Goal: Complete application form: Complete application form

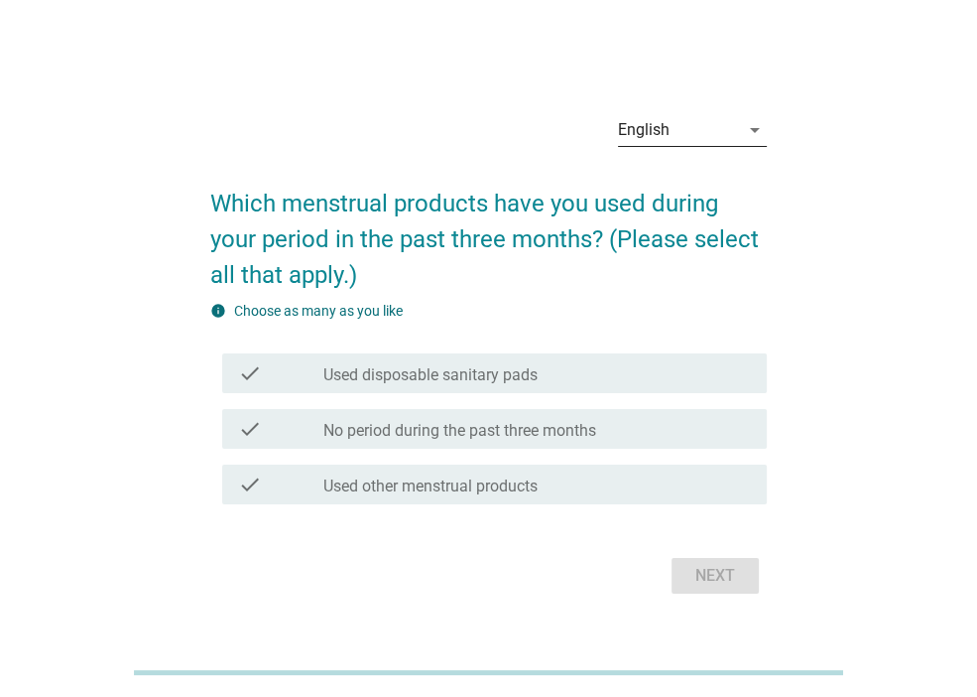
click at [750, 131] on icon "arrow_drop_down" at bounding box center [755, 130] width 24 height 24
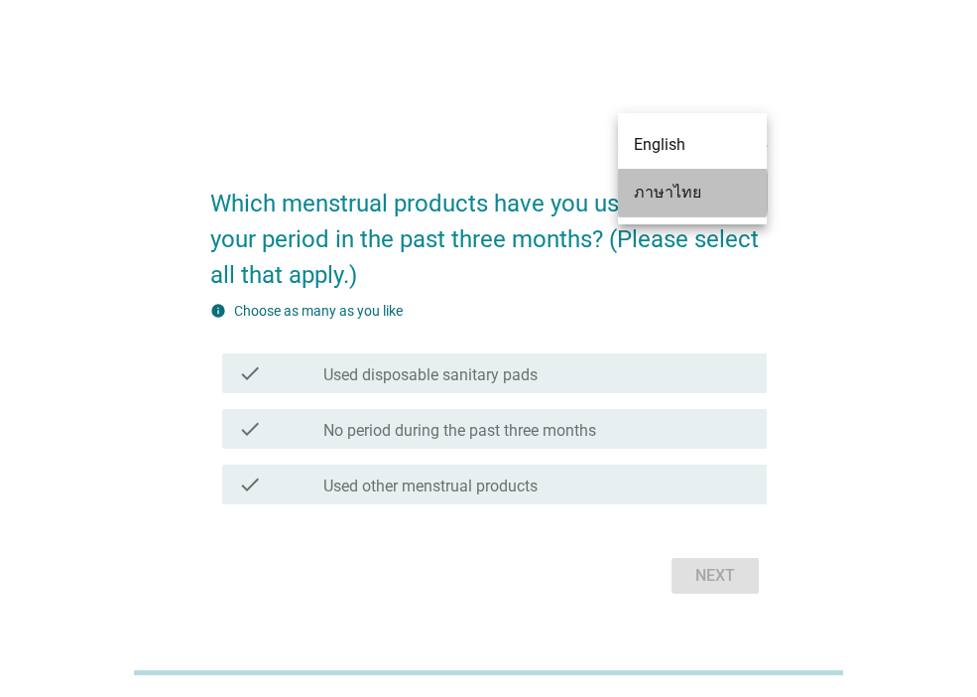
click at [706, 191] on div "ภาษาไทย" at bounding box center [692, 193] width 117 height 24
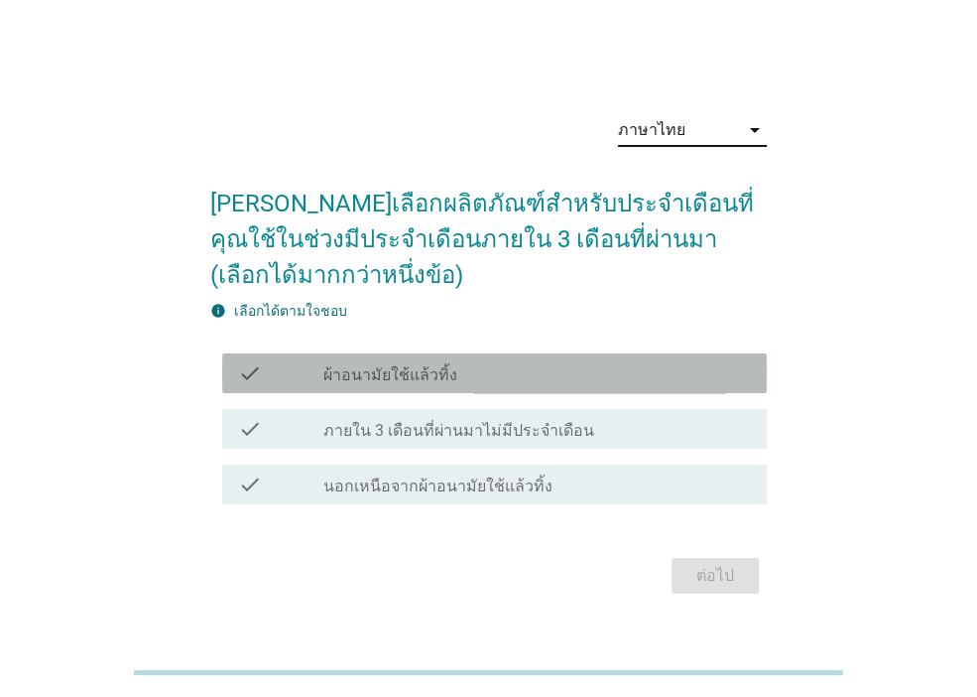
click at [477, 386] on div "check check_box_outline_blank ผ้าอนามัยใช้แล้วทิ้ง" at bounding box center [494, 373] width 545 height 40
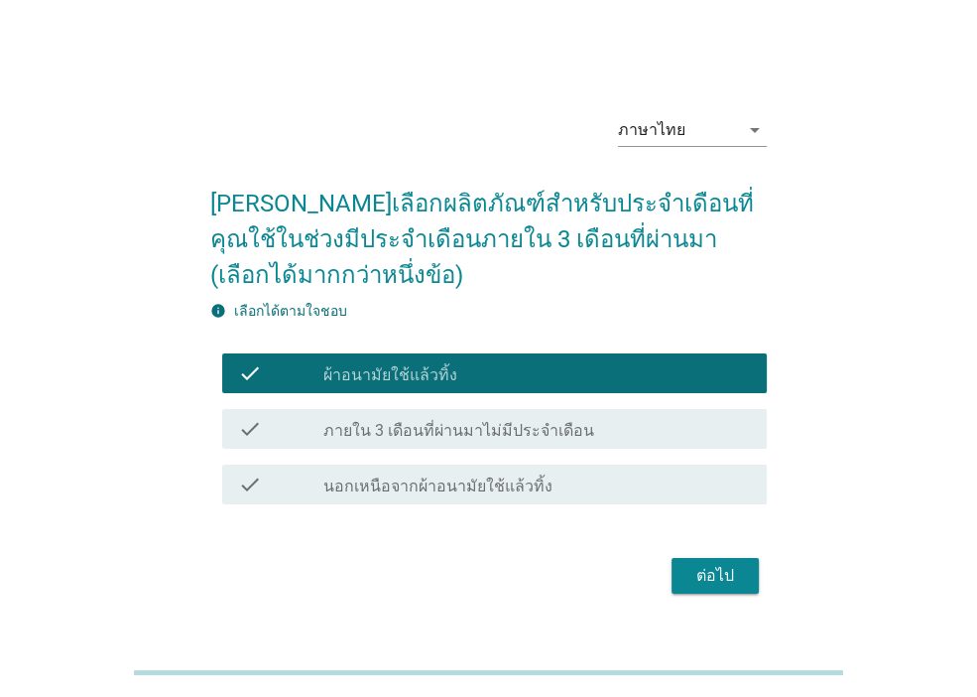
click at [722, 561] on button "ต่อไป" at bounding box center [715, 576] width 87 height 36
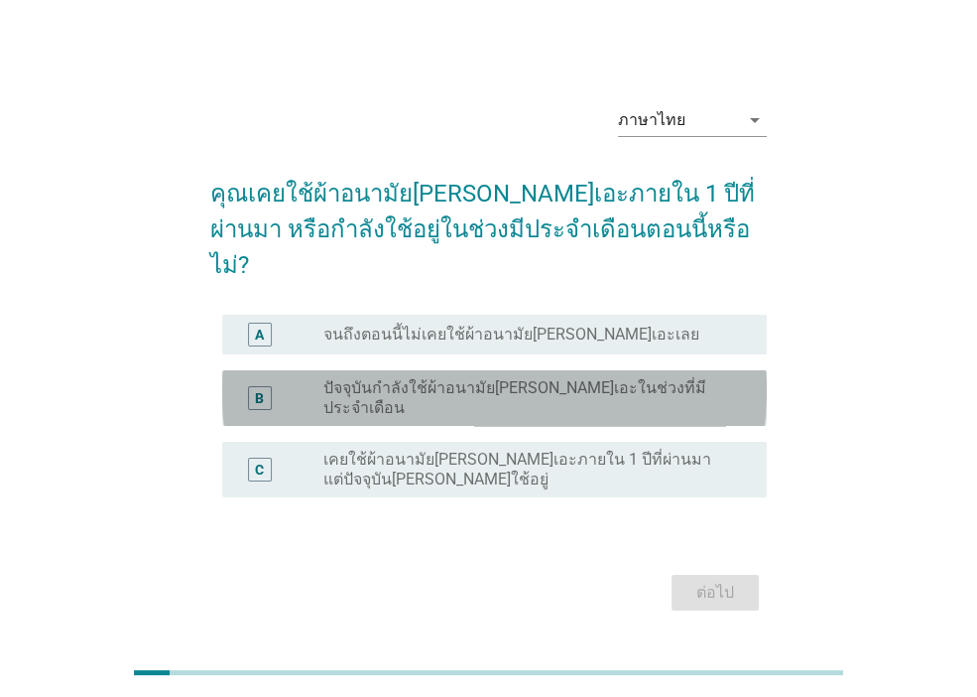
click at [412, 378] on label "ปัจจุบันกำลังใช้ผ้าอนามัย[PERSON_NAME]เอะในช่วงที่มีประจำเดือน" at bounding box center [530, 398] width 412 height 40
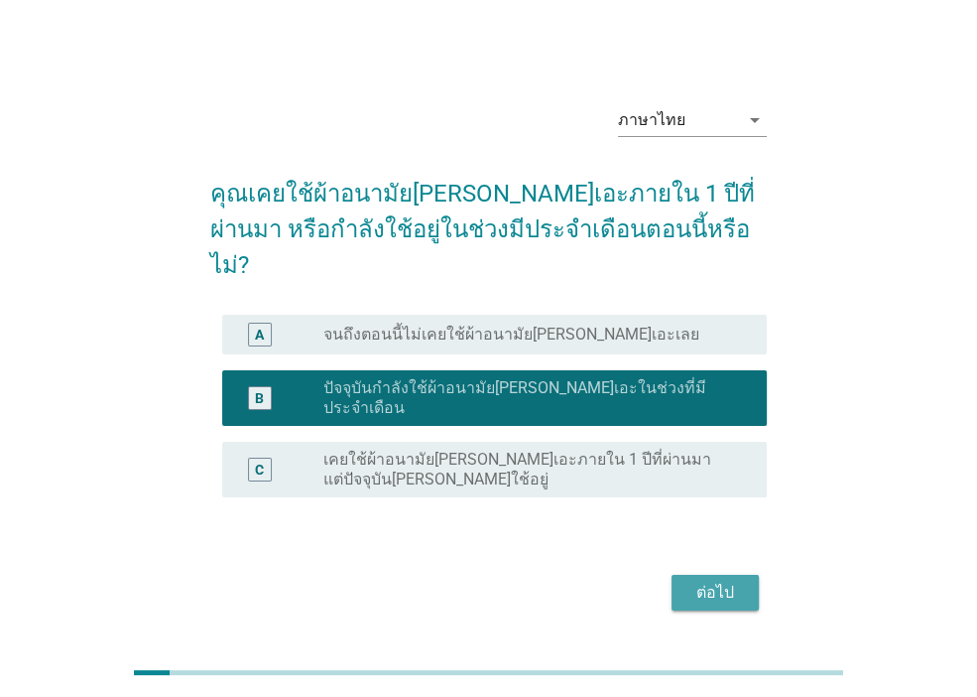
click at [708, 581] on div "ต่อไป" at bounding box center [716, 593] width 56 height 24
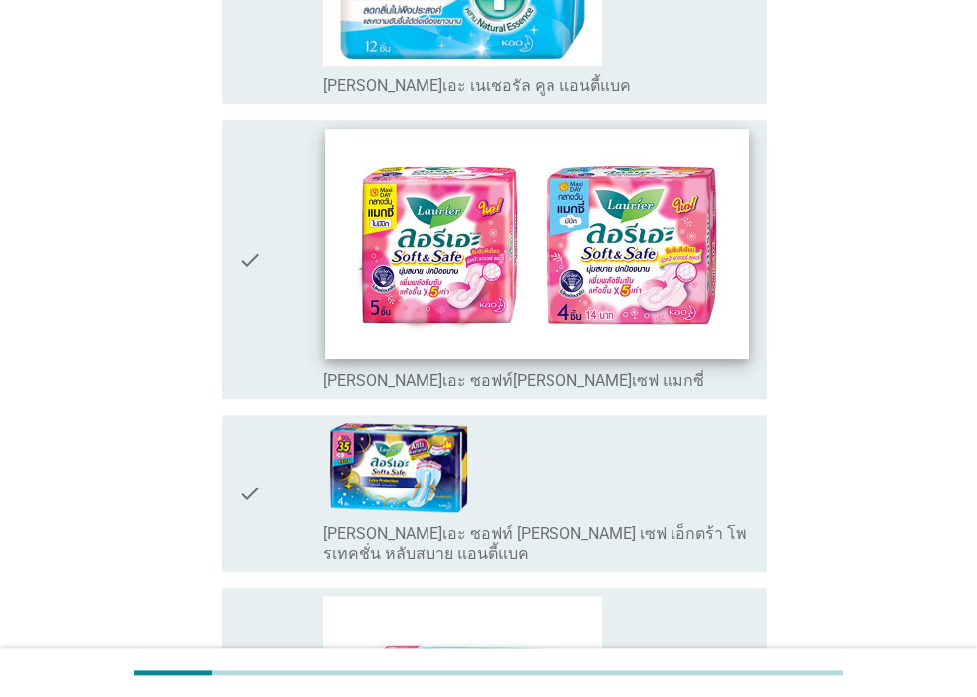
scroll to position [893, 0]
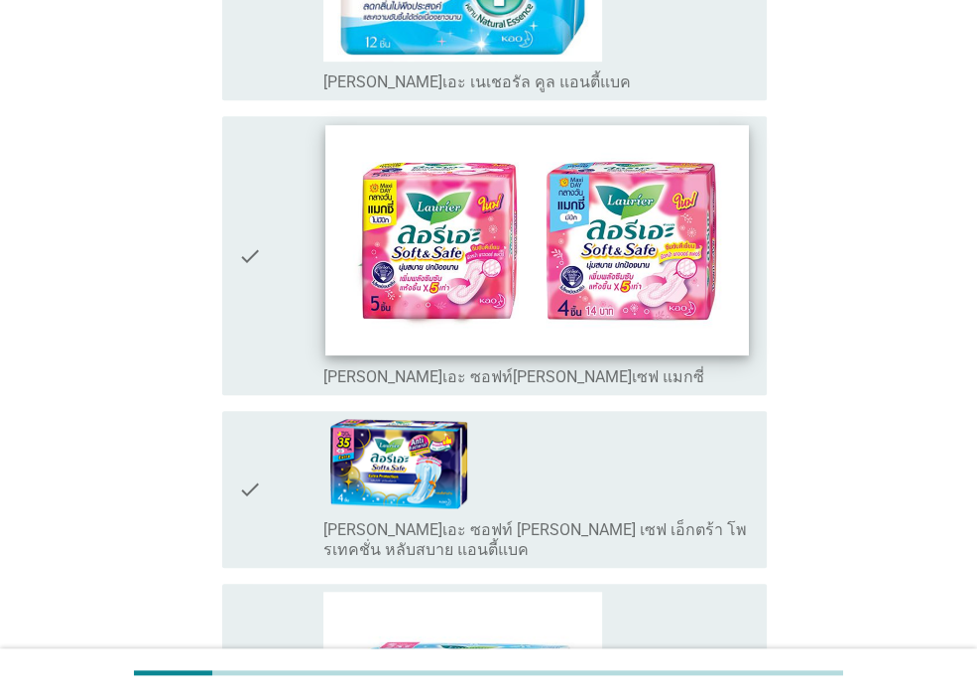
click at [502, 238] on img at bounding box center [537, 240] width 423 height 230
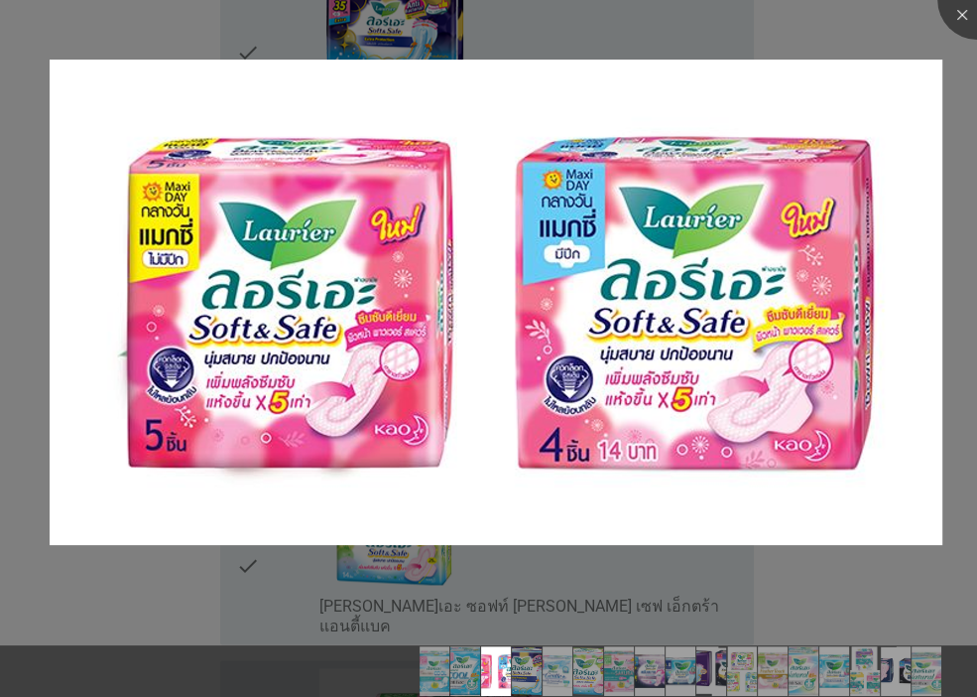
scroll to position [1389, 0]
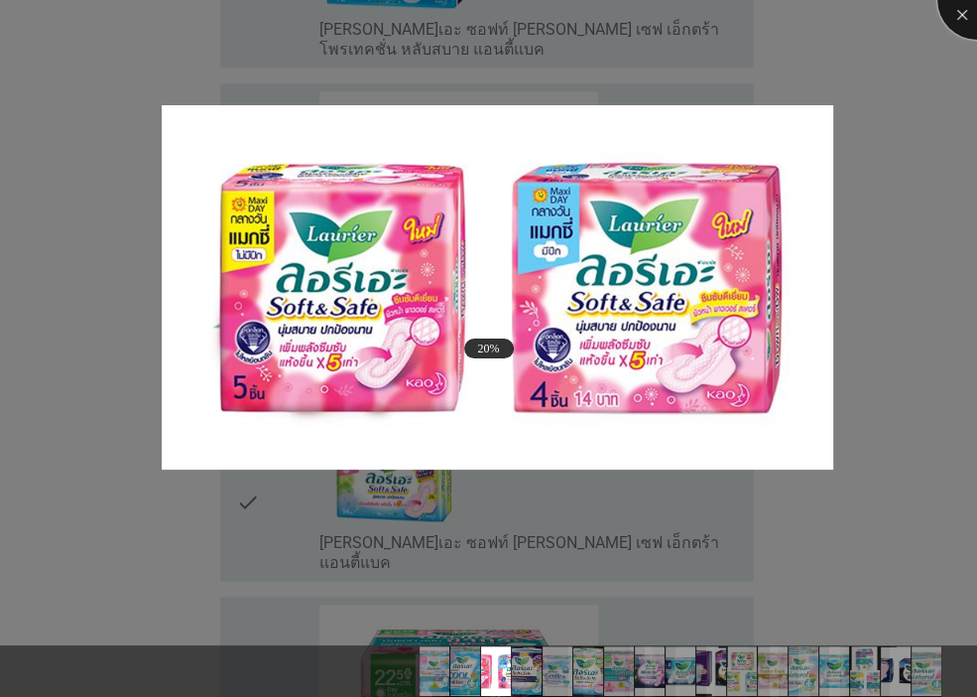
click at [964, 10] on div at bounding box center [977, -1] width 79 height 79
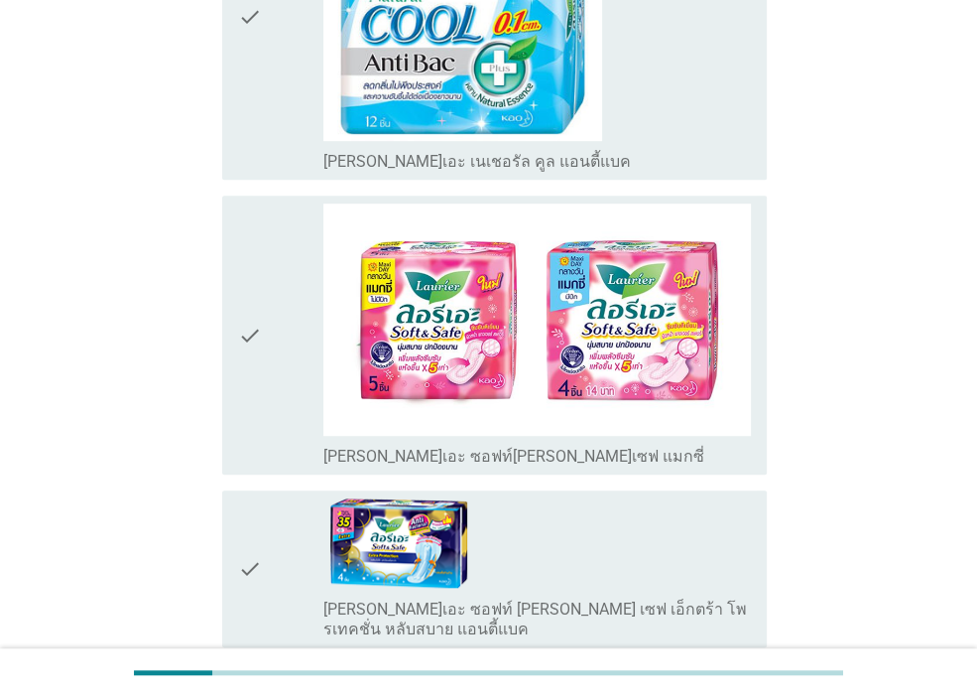
scroll to position [695, 0]
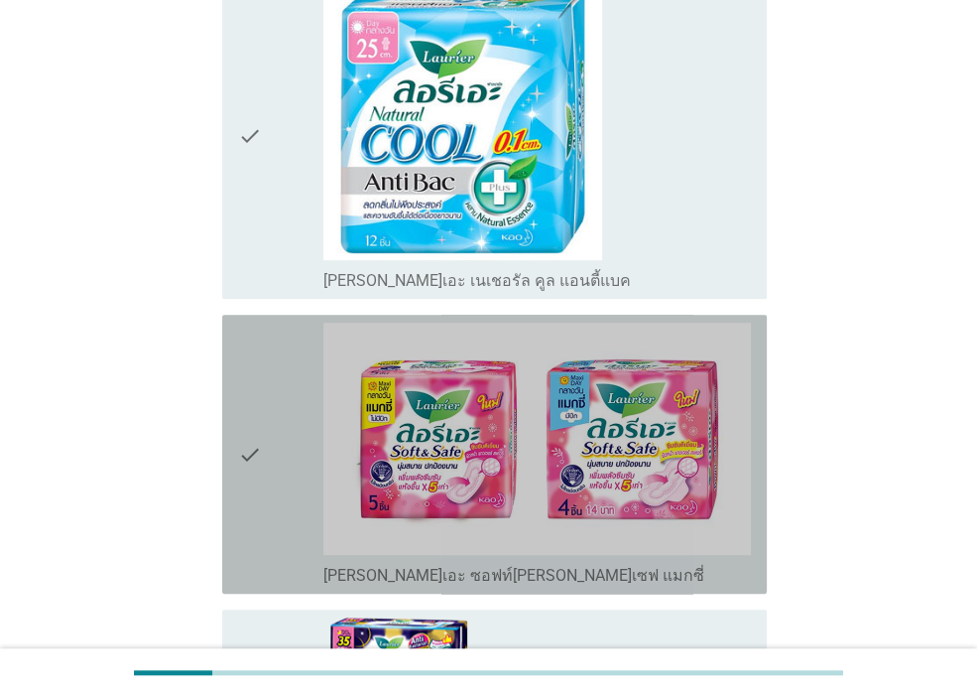
click at [258, 394] on icon "check" at bounding box center [250, 454] width 24 height 263
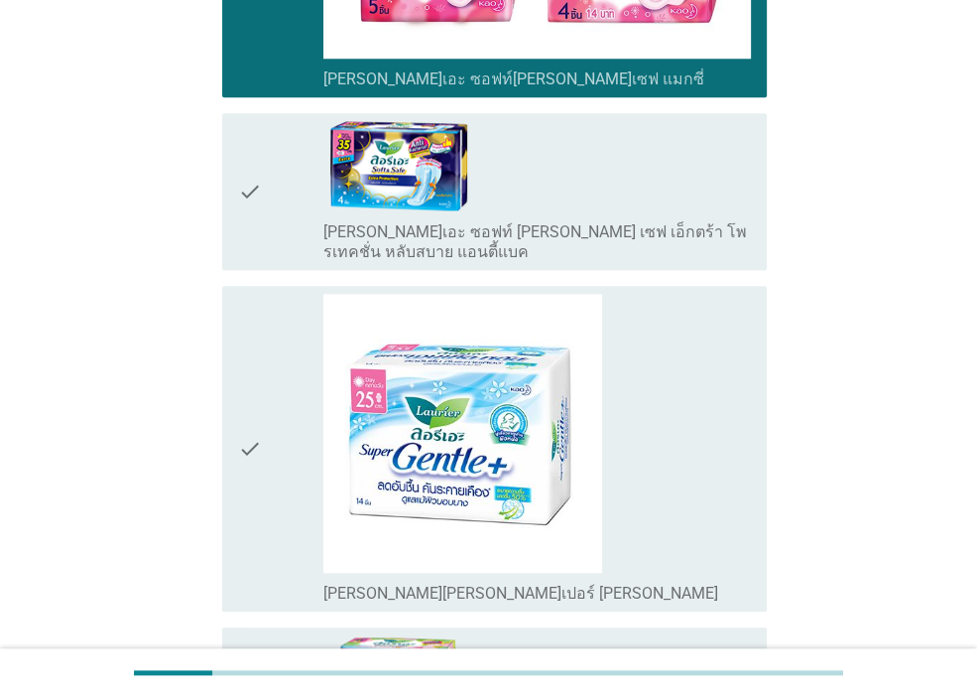
scroll to position [1389, 0]
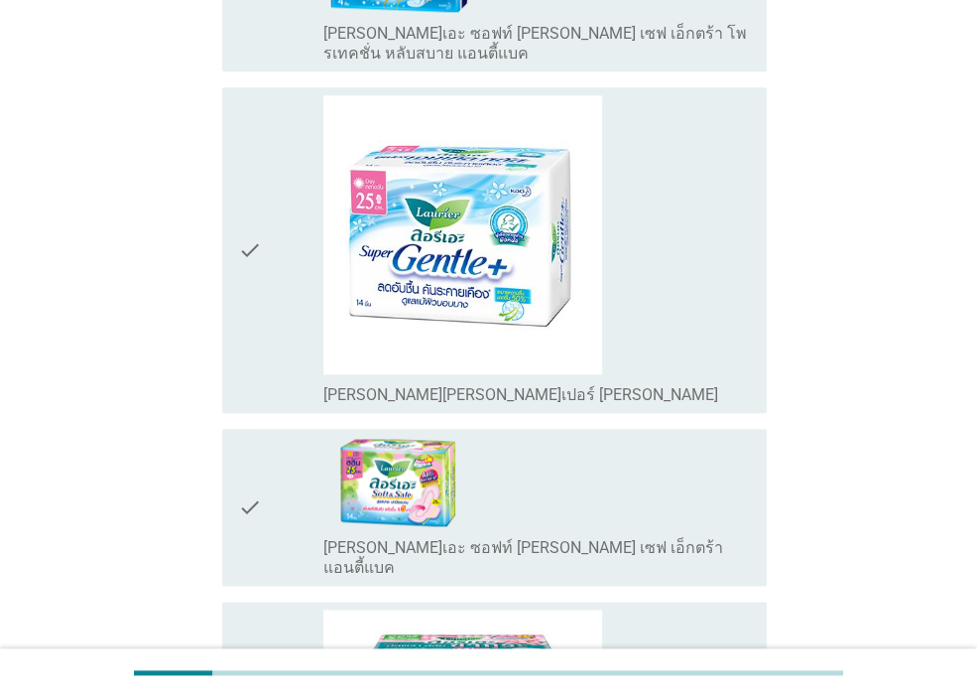
click at [235, 194] on div "check check_box_outline_blank [PERSON_NAME][PERSON_NAME]เปอร์ [PERSON_NAME]" at bounding box center [494, 250] width 545 height 326
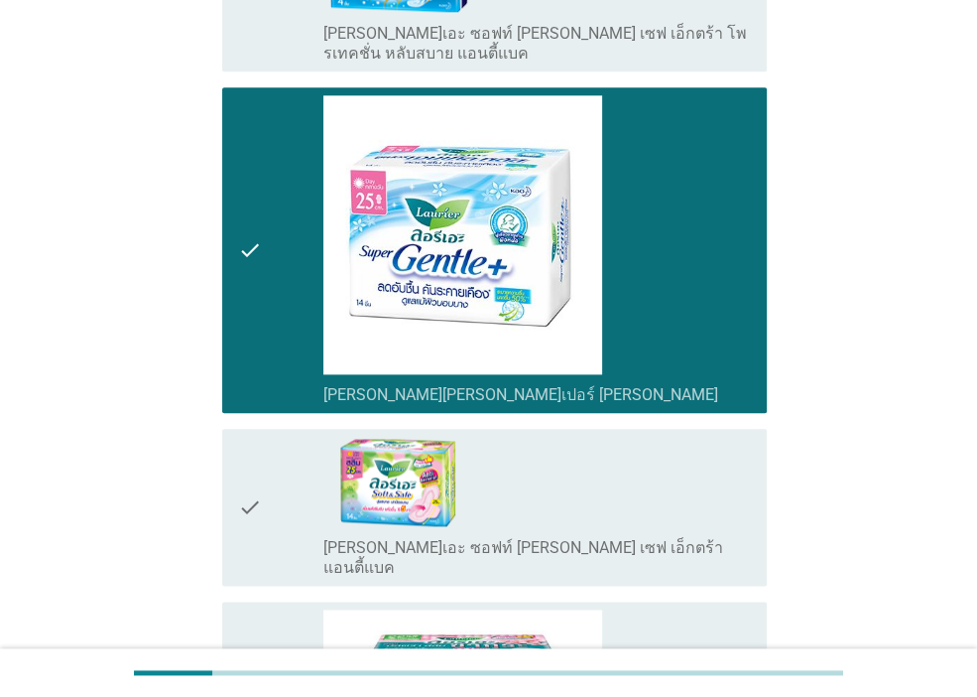
click at [670, 437] on div "check_box_outline_blank [PERSON_NAME]เอะ ซอฟท์ [PERSON_NAME] เซฟ เอ็กตร้า แอนตี…" at bounding box center [538, 507] width 428 height 141
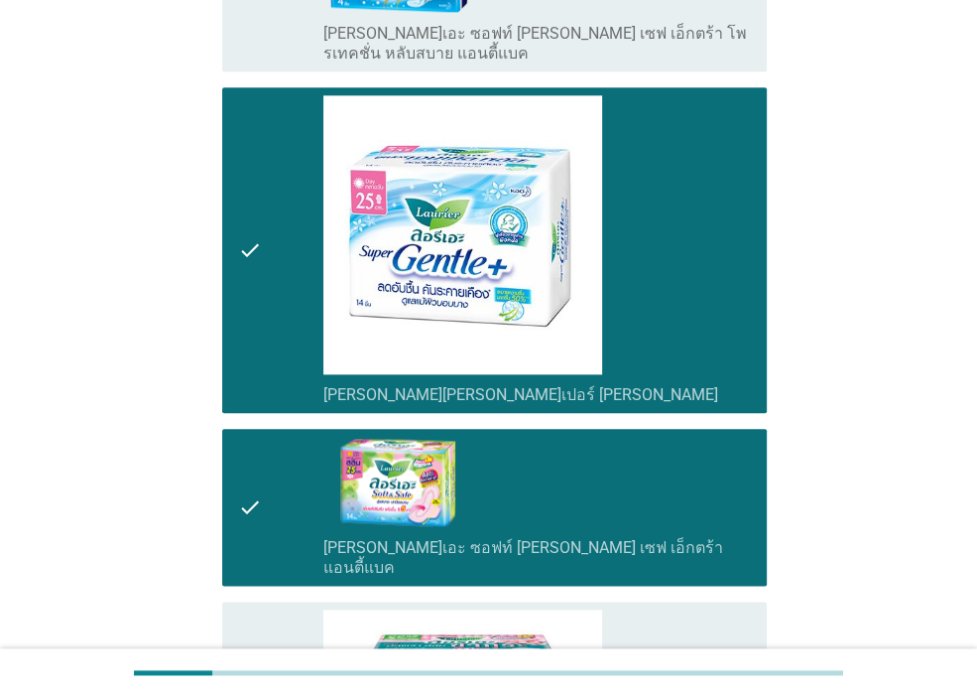
scroll to position [1588, 0]
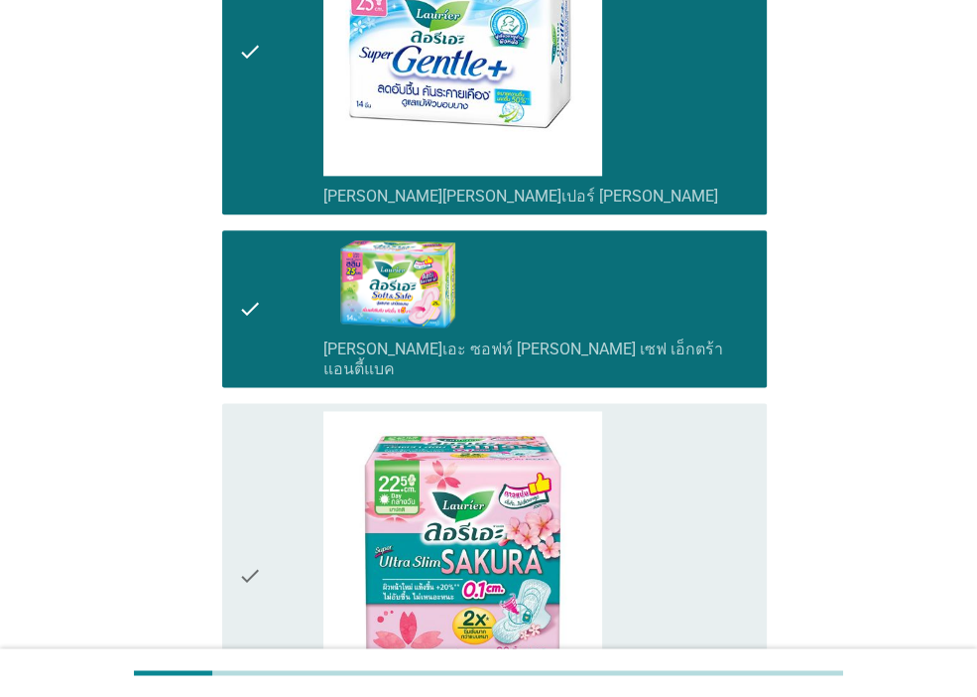
click at [607, 265] on div "check_box_outline_blank [PERSON_NAME]เอะ ซอฟท์ [PERSON_NAME] เซฟ เอ็กตร้า แอนตี…" at bounding box center [538, 308] width 428 height 141
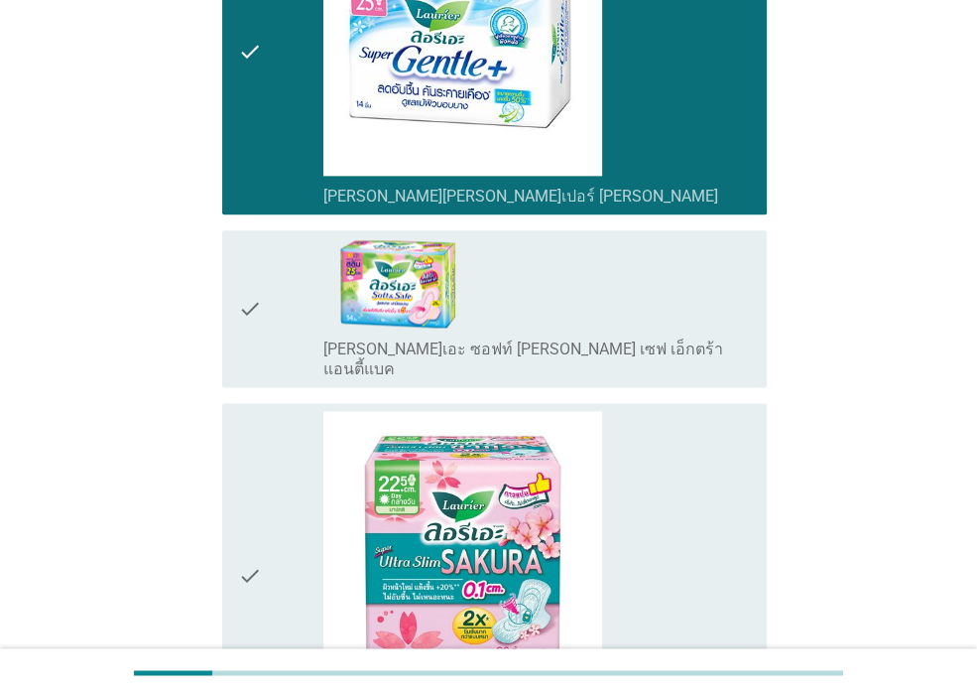
click at [631, 484] on div "check_box_outline_blank [PERSON_NAME][PERSON_NAME]เปอร์ [PERSON_NAME]ตร้า สลิม …" at bounding box center [538, 575] width 428 height 329
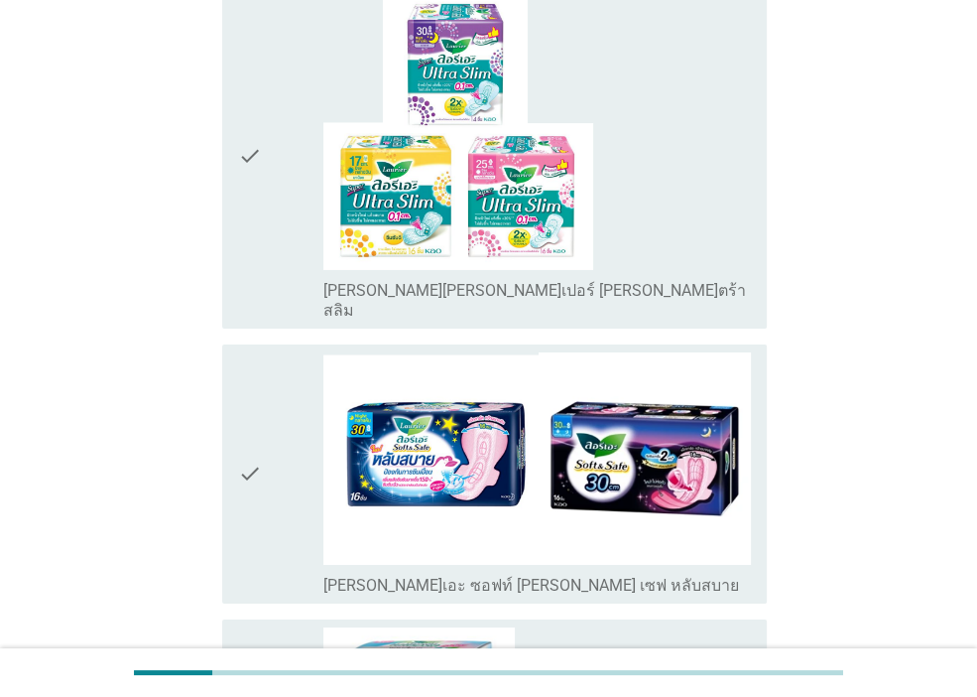
scroll to position [4698, 0]
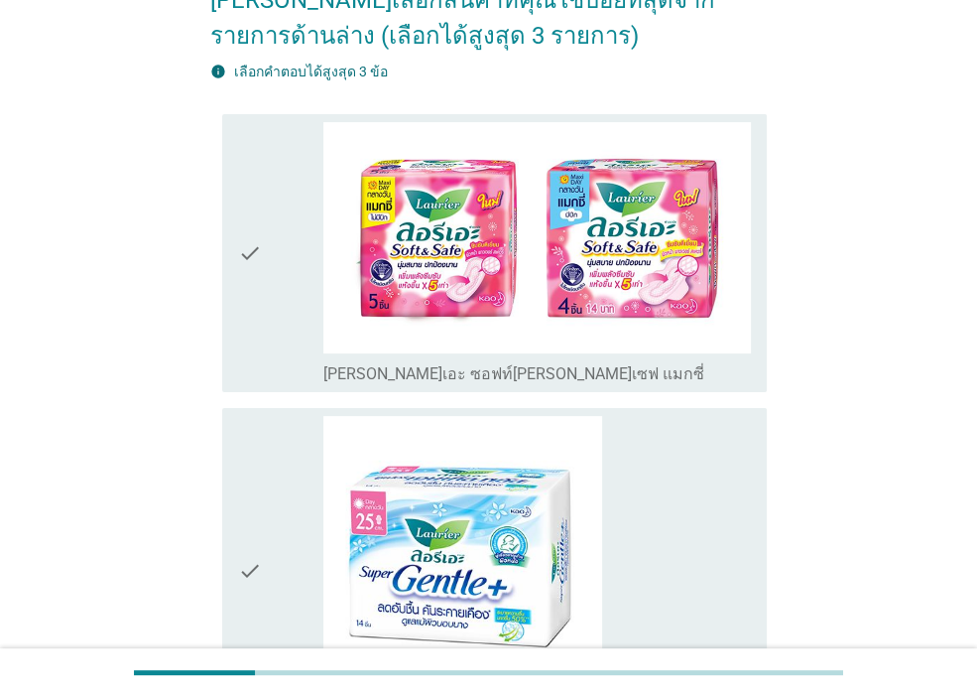
scroll to position [198, 0]
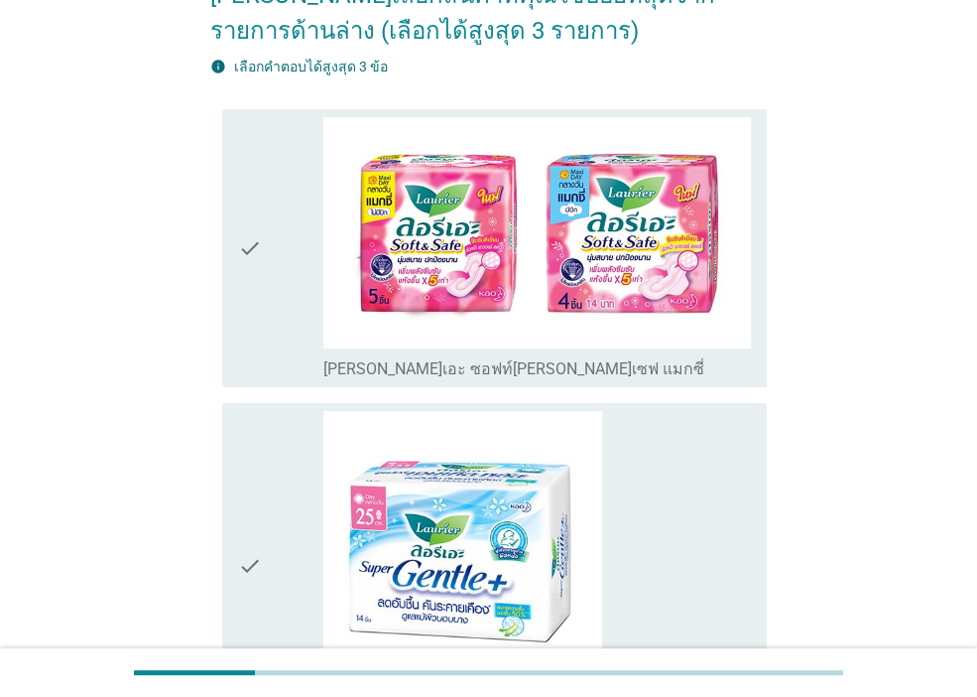
click at [287, 303] on div "check" at bounding box center [280, 248] width 85 height 263
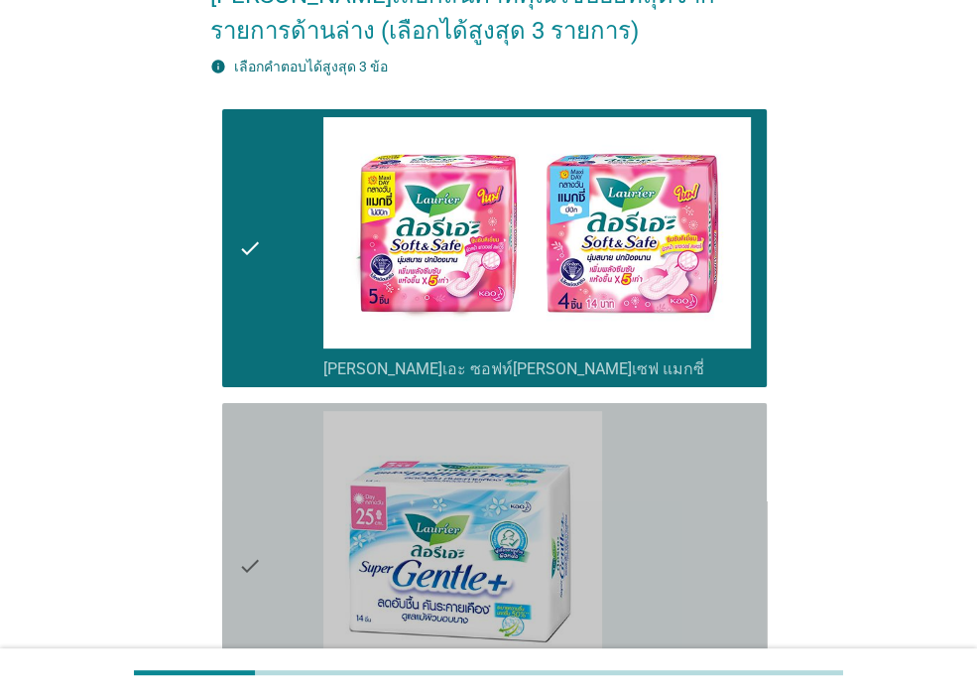
click at [248, 473] on icon "check" at bounding box center [250, 566] width 24 height 310
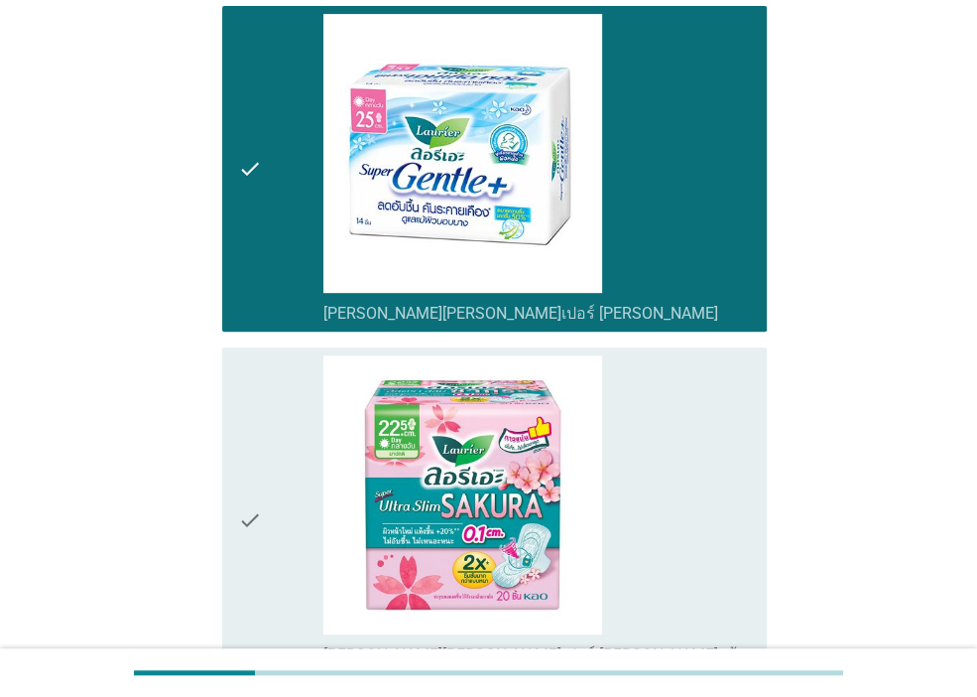
click at [248, 473] on icon "check" at bounding box center [250, 519] width 24 height 329
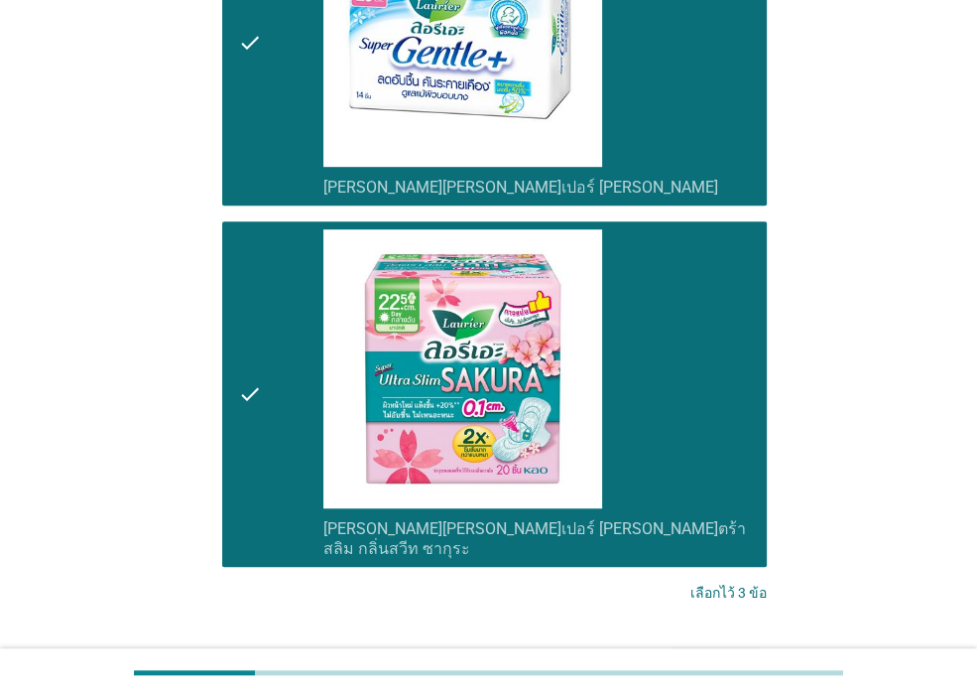
scroll to position [830, 0]
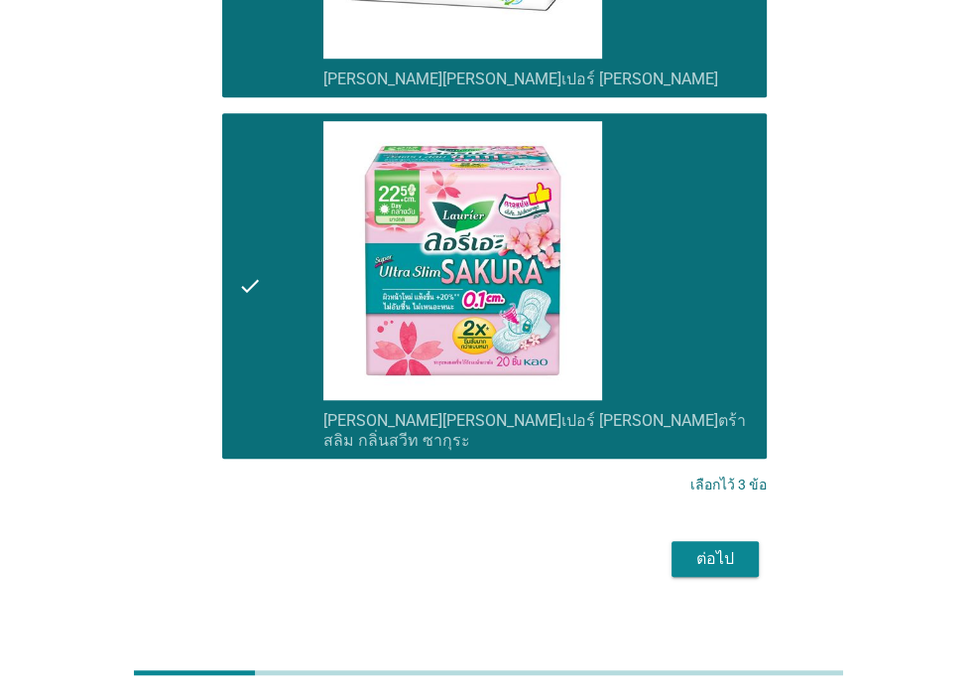
click at [731, 547] on div "ต่อไป" at bounding box center [716, 559] width 56 height 24
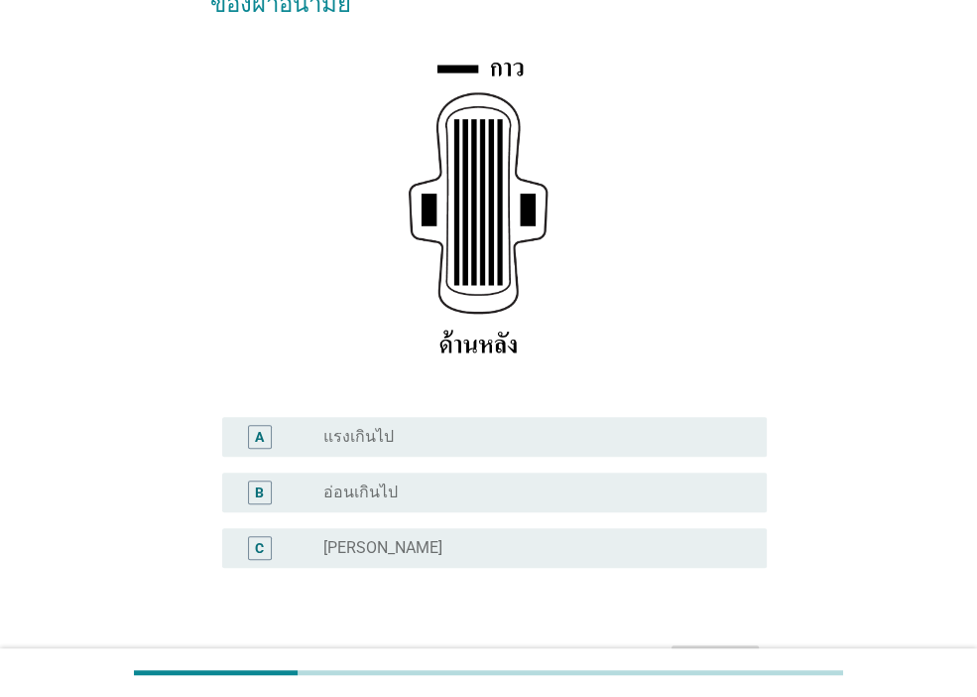
scroll to position [298, 0]
click at [482, 537] on div "radio_button_unchecked [PERSON_NAME]" at bounding box center [530, 547] width 412 height 20
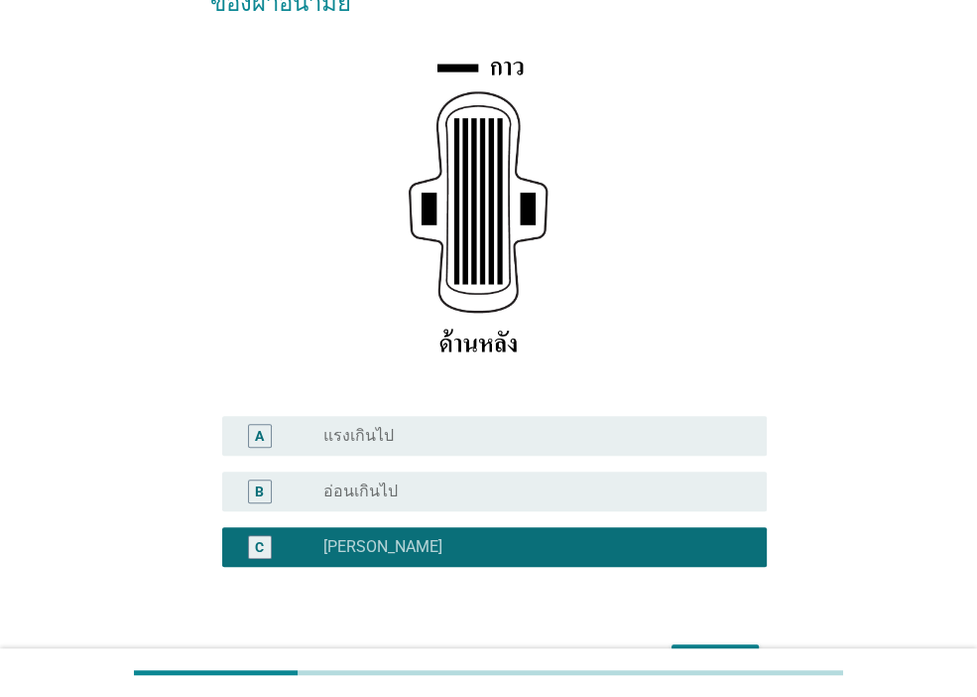
click at [711, 650] on div "ต่อไป" at bounding box center [716, 662] width 56 height 24
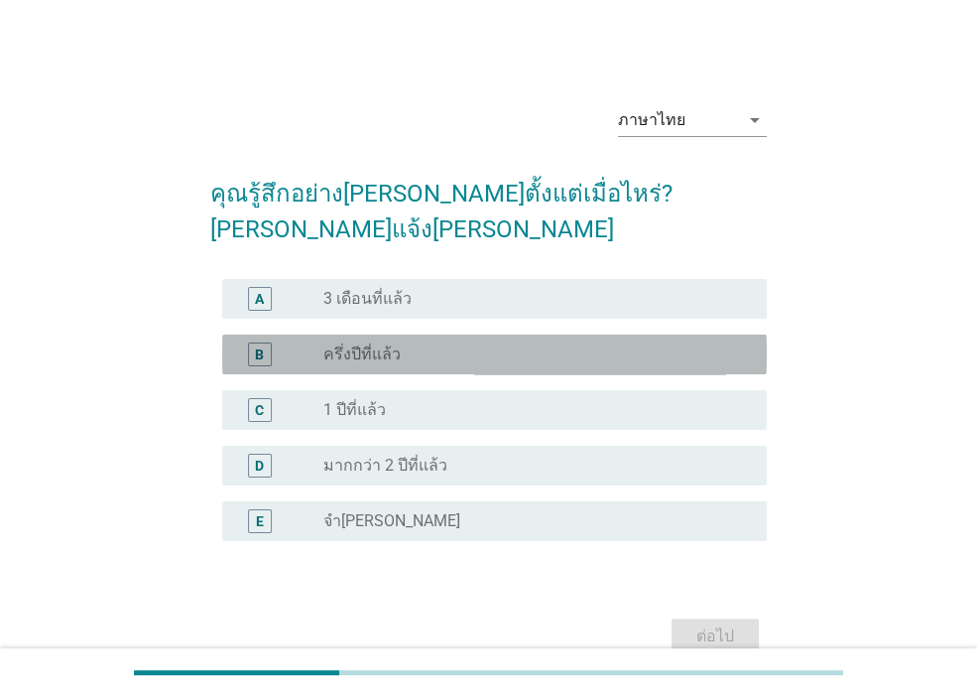
click at [464, 344] on div "radio_button_unchecked ครึ่งปีที่แล้ว" at bounding box center [530, 354] width 412 height 20
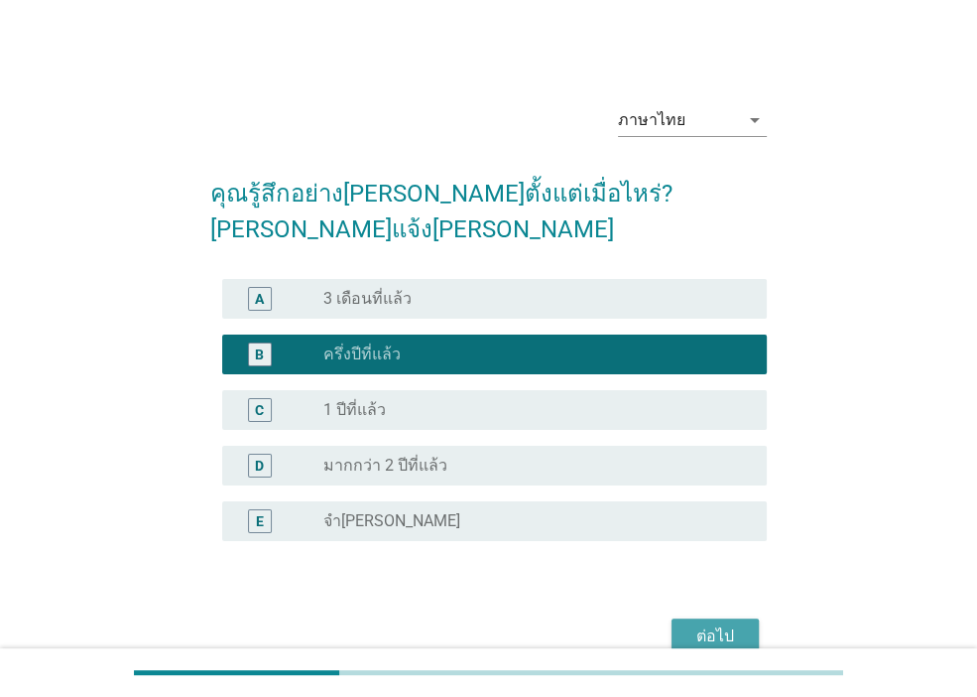
click at [730, 624] on div "ต่อไป" at bounding box center [716, 636] width 56 height 24
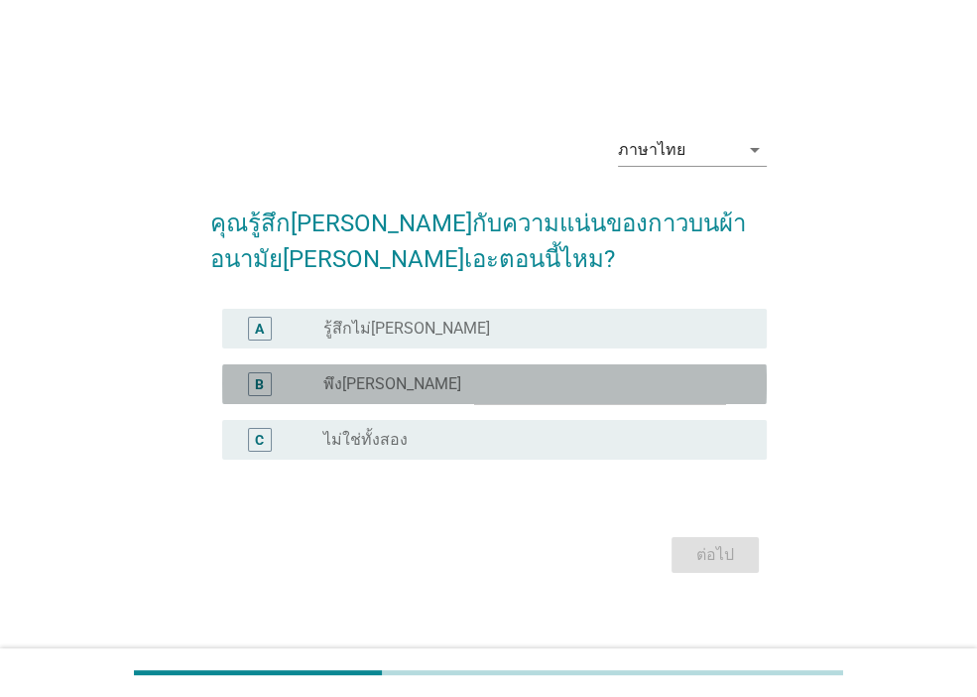
click at [591, 396] on div "B radio_button_unchecked พึง[PERSON_NAME]" at bounding box center [494, 384] width 545 height 40
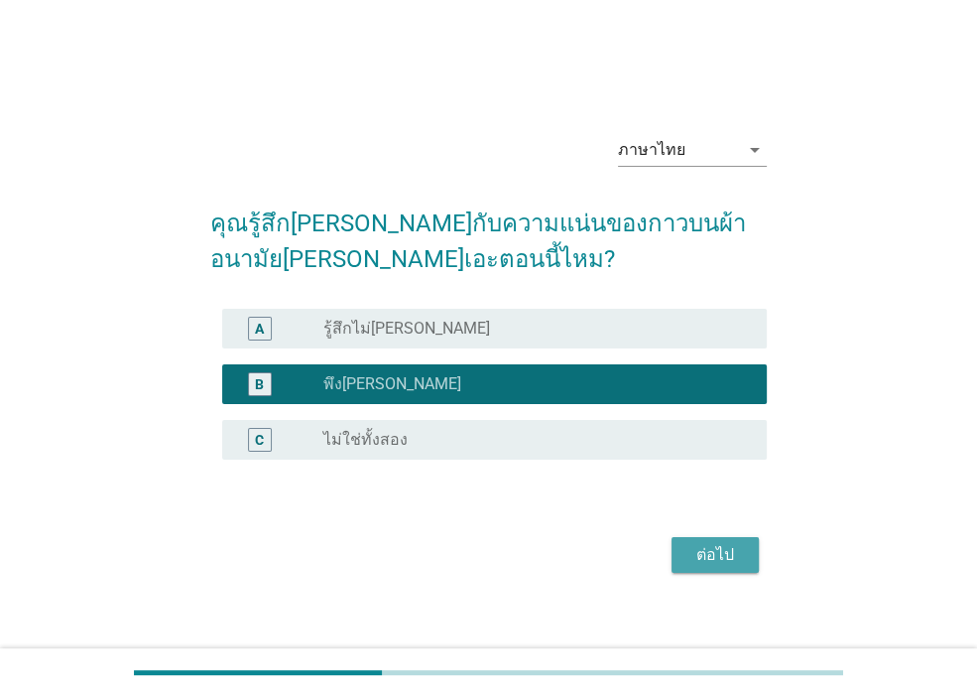
click at [691, 558] on div "ต่อไป" at bounding box center [716, 555] width 56 height 24
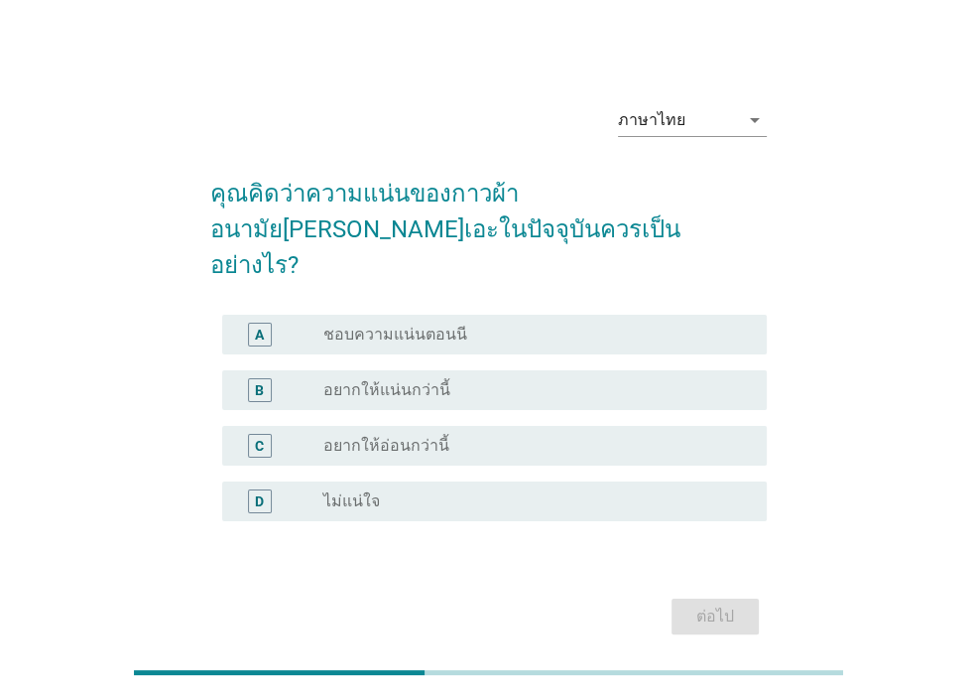
click at [514, 325] on div "radio_button_unchecked ชอบความแน่นตอนนี" at bounding box center [530, 335] width 412 height 20
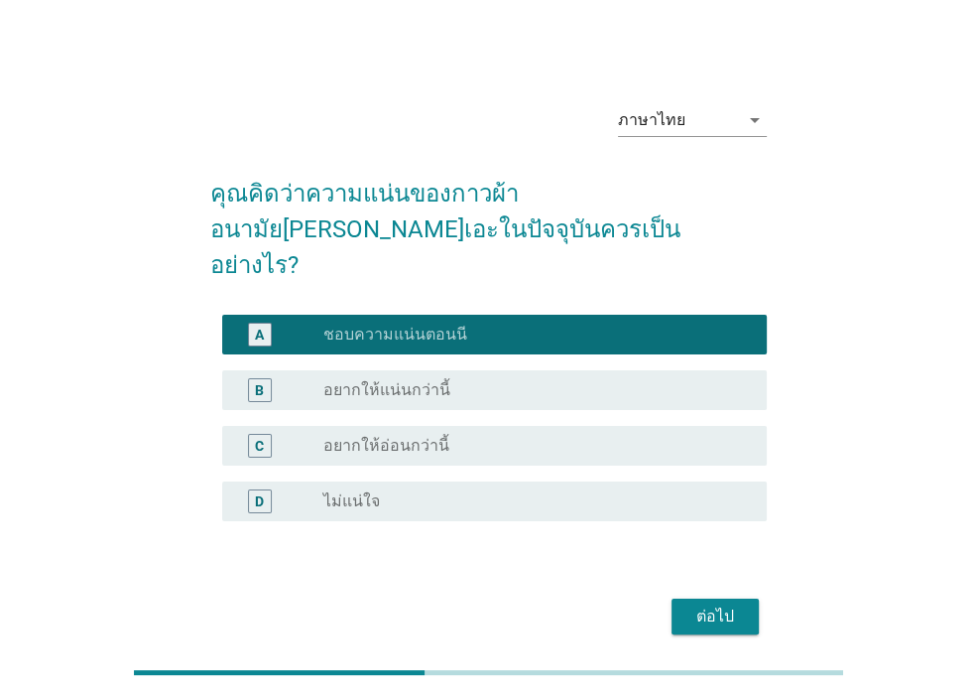
click at [696, 604] on div "ต่อไป" at bounding box center [716, 616] width 56 height 24
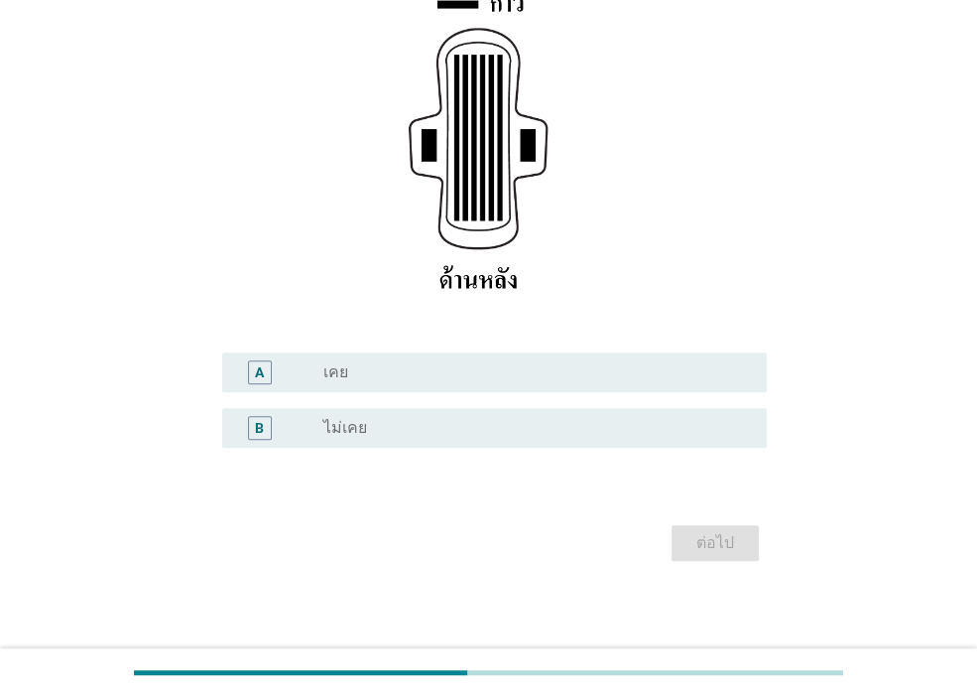
scroll to position [332, 0]
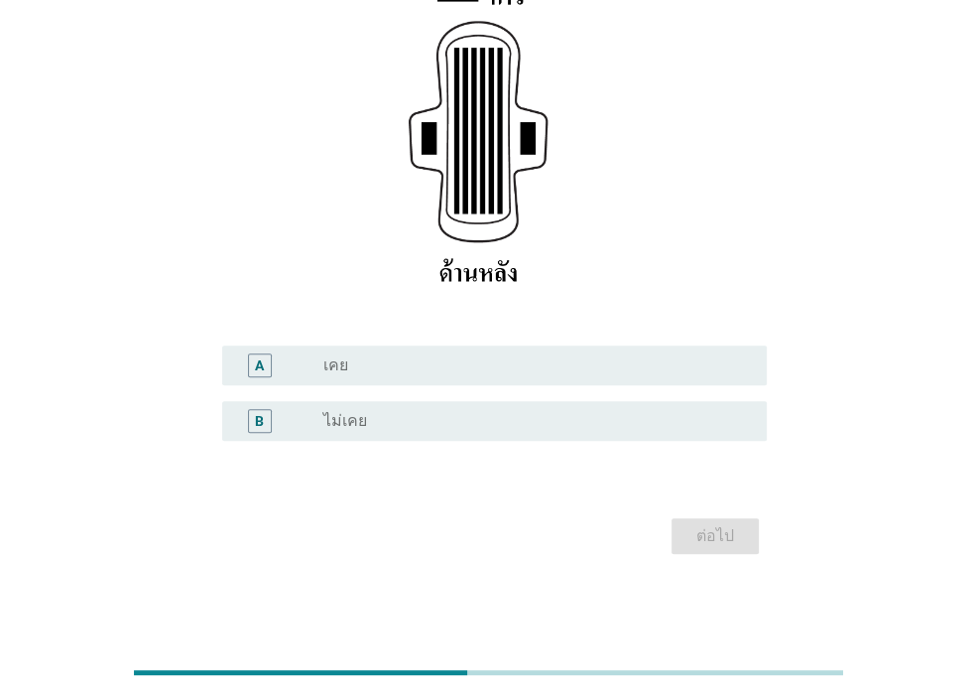
click at [472, 370] on div "radio_button_unchecked เคย" at bounding box center [530, 365] width 412 height 20
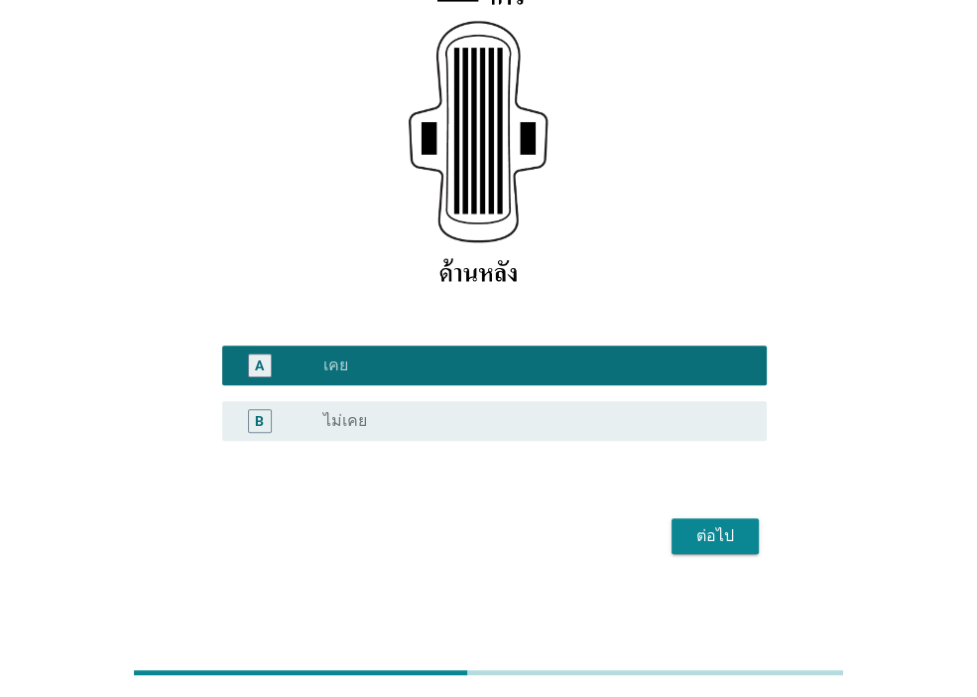
click at [695, 536] on div "ต่อไป" at bounding box center [716, 536] width 56 height 24
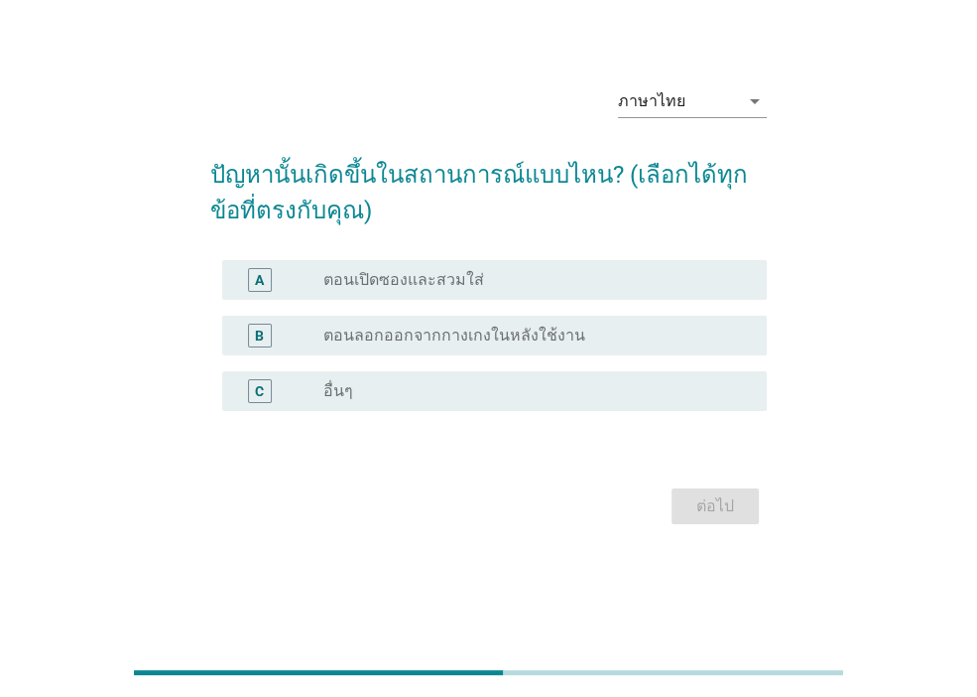
scroll to position [0, 0]
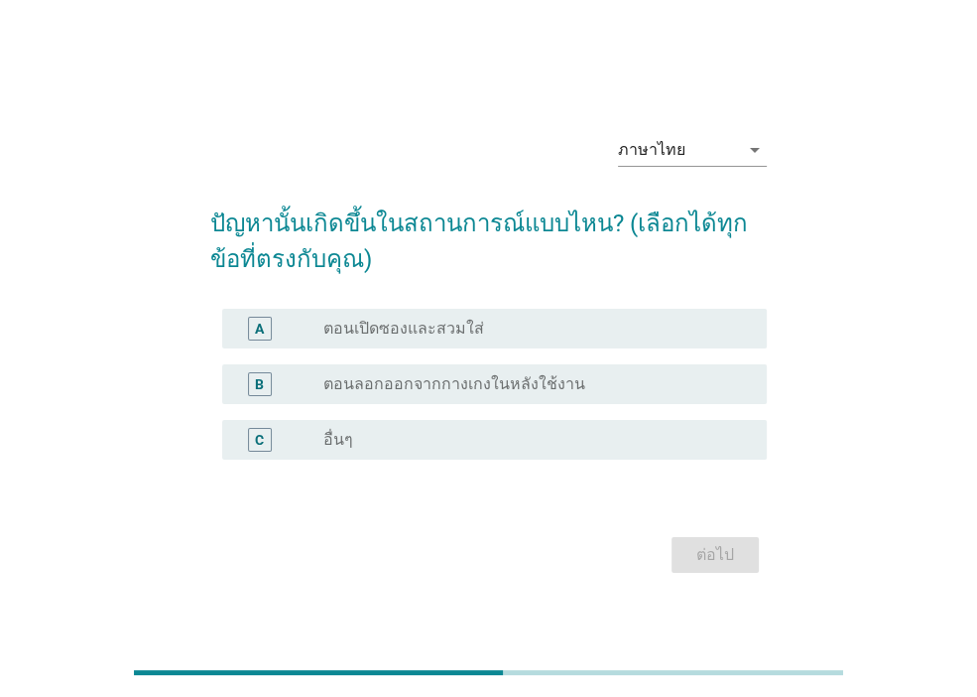
click at [567, 346] on div "A radio_button_unchecked ตอนเปิดซองและสวมใส่" at bounding box center [494, 329] width 545 height 40
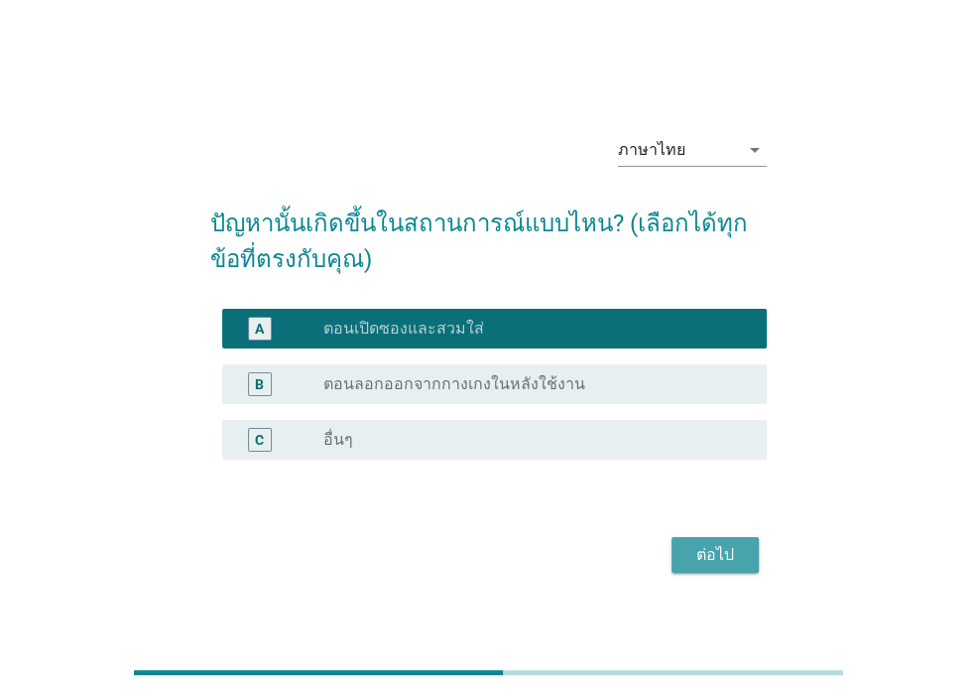
click at [715, 555] on div "ต่อไป" at bounding box center [716, 555] width 56 height 24
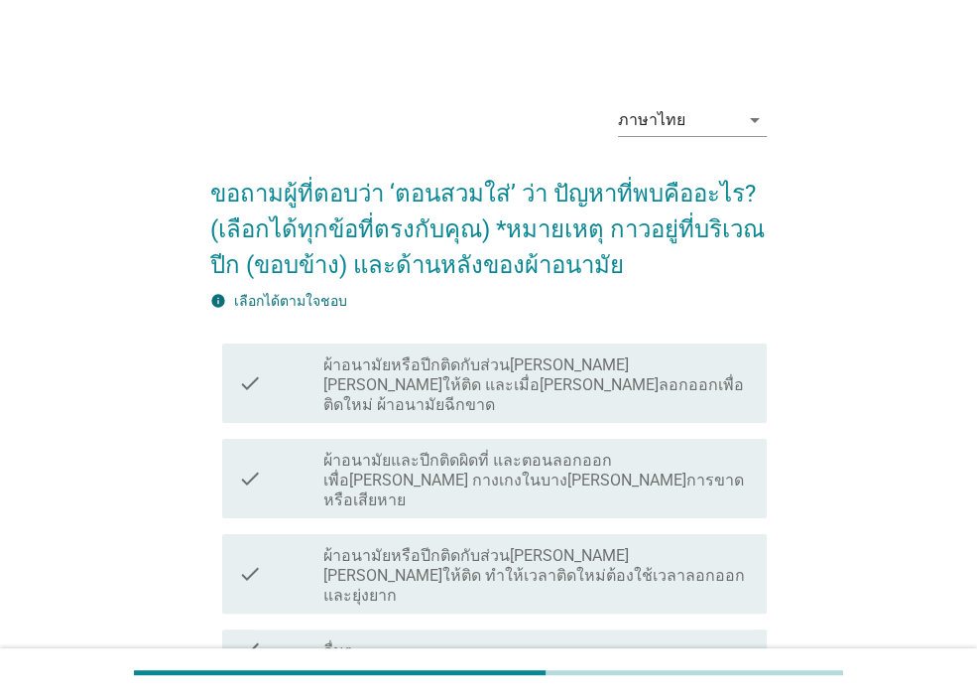
click at [601, 546] on label "ผ้าอนามัยหรือปีกติดกับส่วน[PERSON_NAME][PERSON_NAME]ให้ติด ทำให้เวลาติดใหม่ต้อง…" at bounding box center [538, 576] width 428 height 60
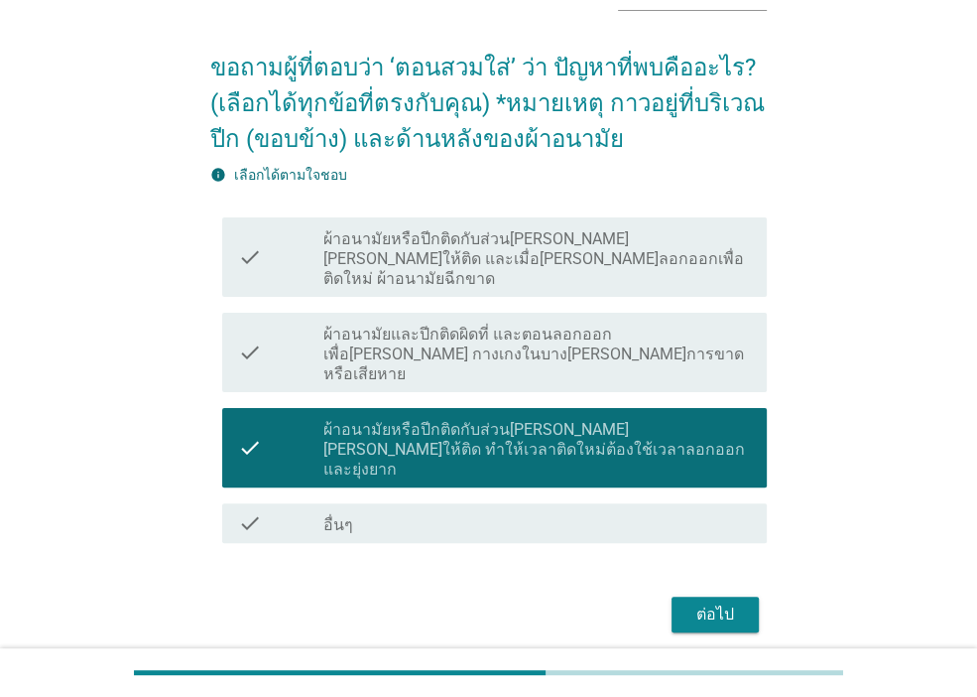
scroll to position [144, 0]
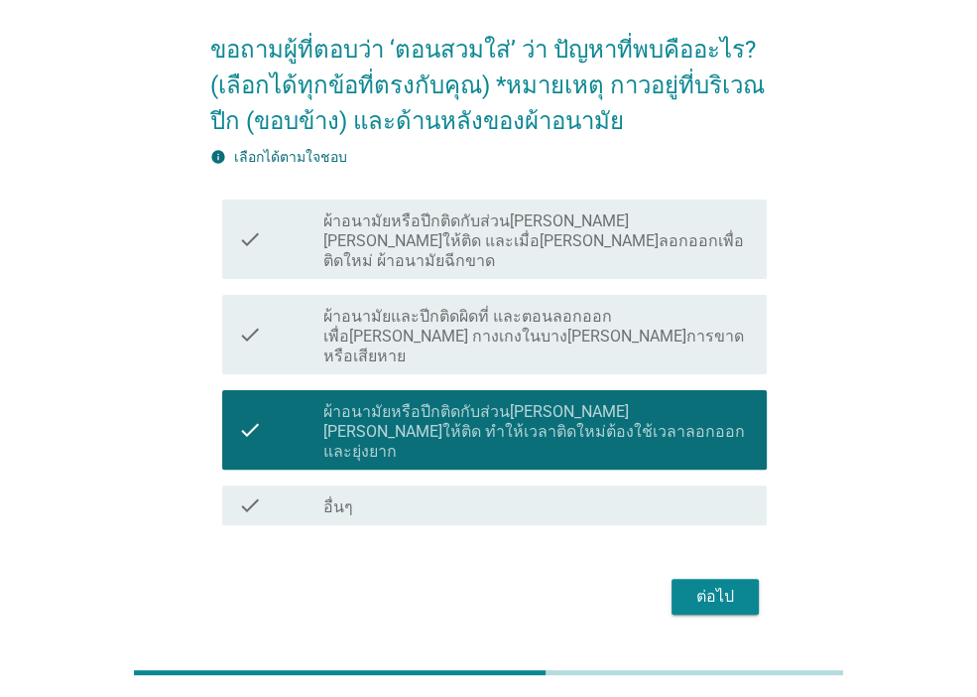
click at [689, 579] on button "ต่อไป" at bounding box center [715, 597] width 87 height 36
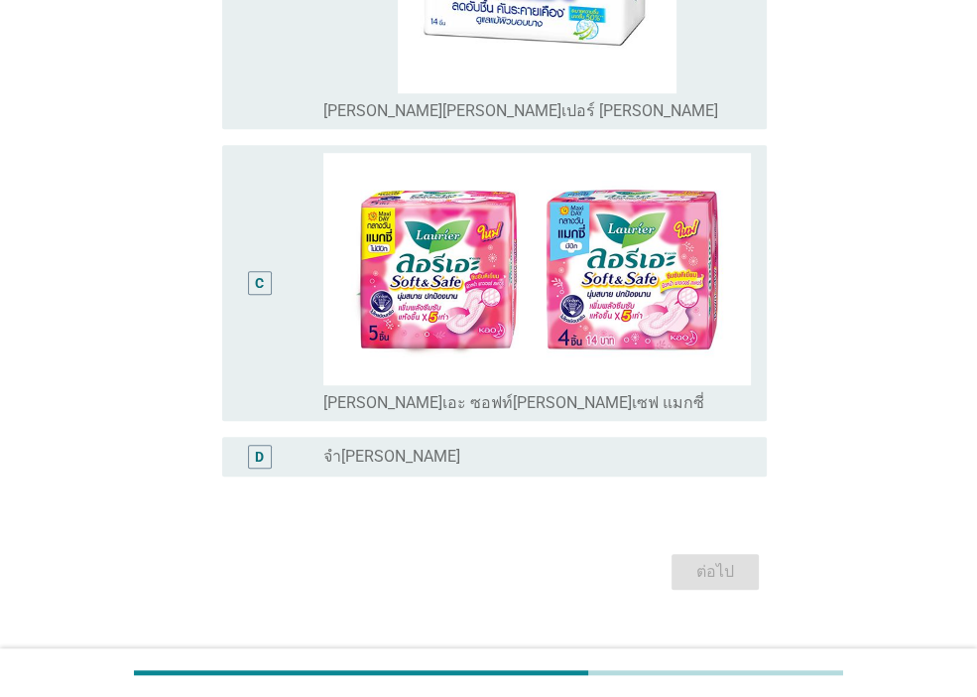
scroll to position [845, 0]
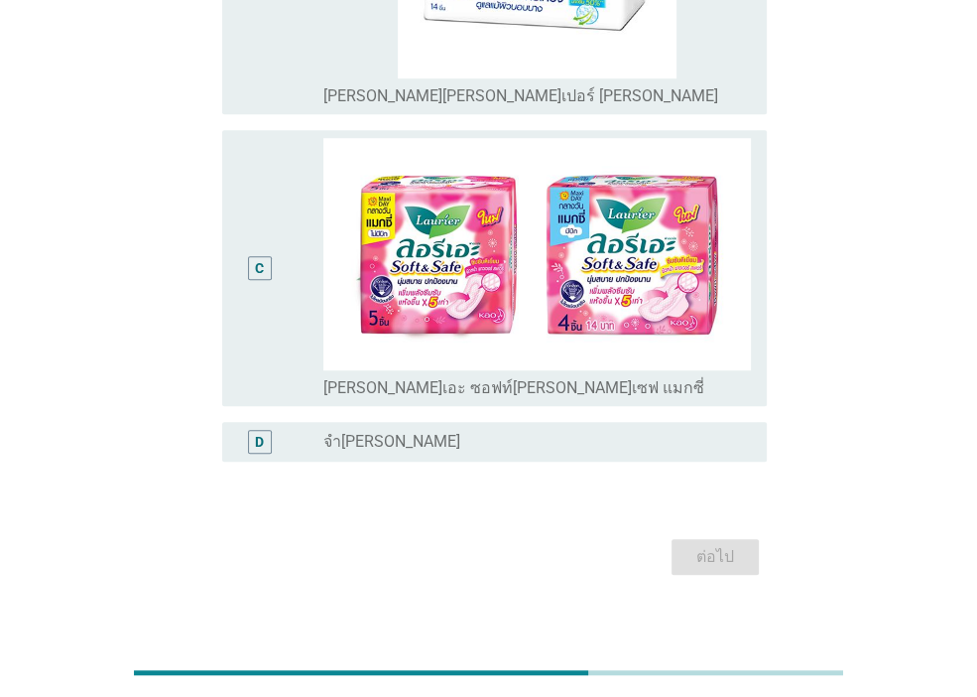
click at [326, 432] on label "จำ[PERSON_NAME]" at bounding box center [392, 442] width 137 height 20
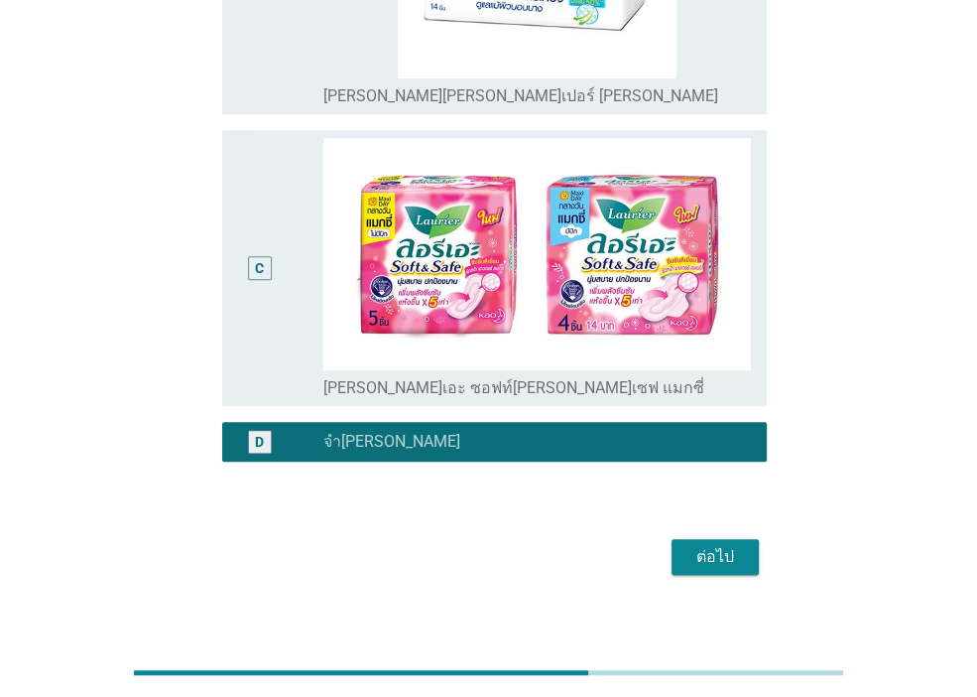
click at [697, 545] on div "ต่อไป" at bounding box center [716, 557] width 56 height 24
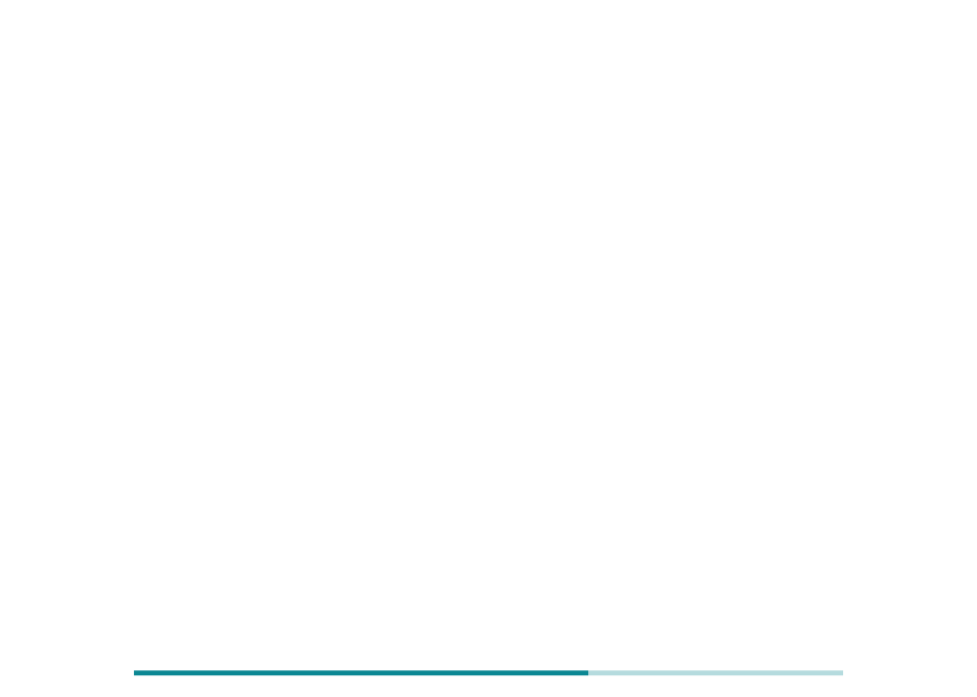
scroll to position [0, 0]
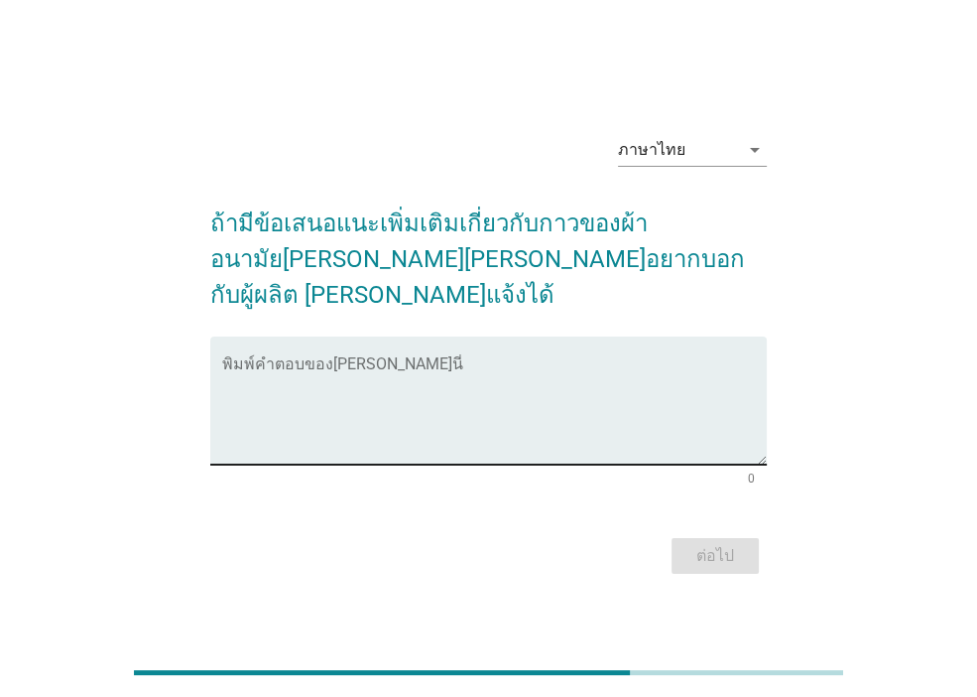
click at [610, 442] on textarea "พิมพ์คำตอบของคุณ ที่นี่" at bounding box center [494, 412] width 545 height 104
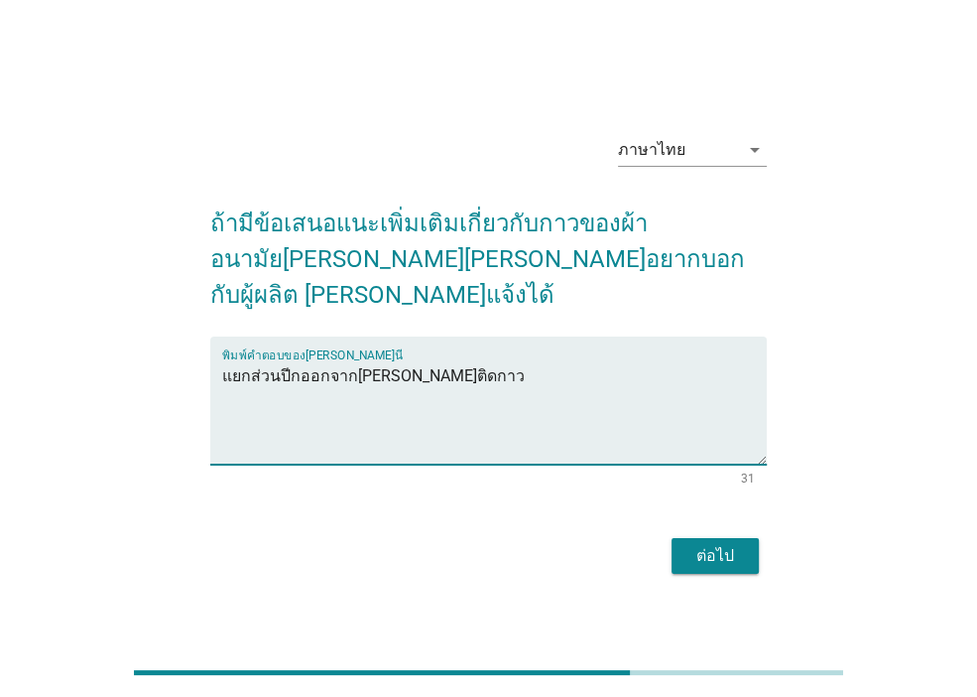
type textarea "แยกส่วนปีกออกจาก[PERSON_NAME]ติดกาว"
click at [697, 544] on div "ต่อไป" at bounding box center [716, 556] width 56 height 24
